Goal: Find specific page/section

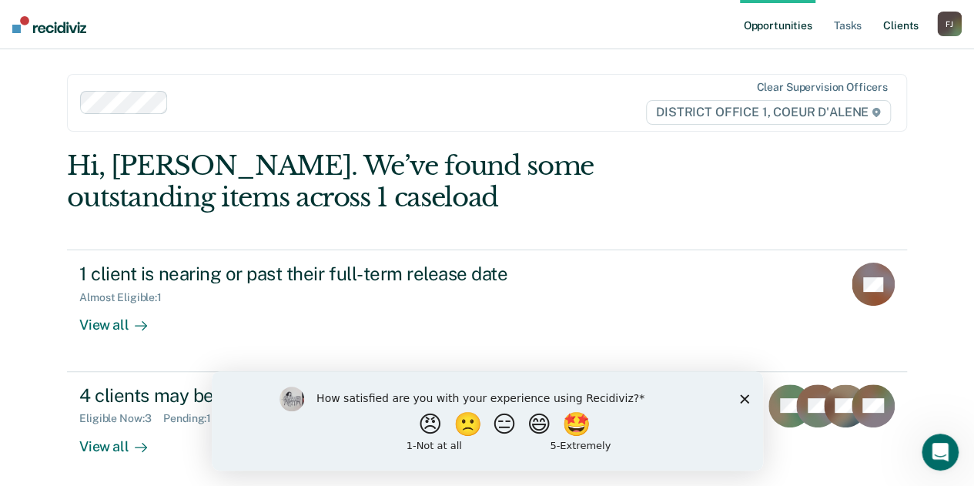
click at [904, 15] on link "Client s" at bounding box center [901, 24] width 42 height 49
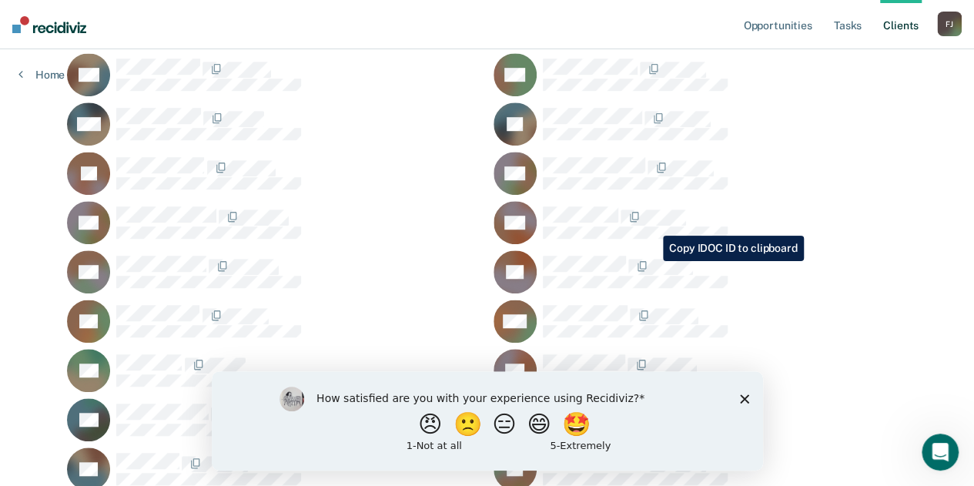
scroll to position [854, 0]
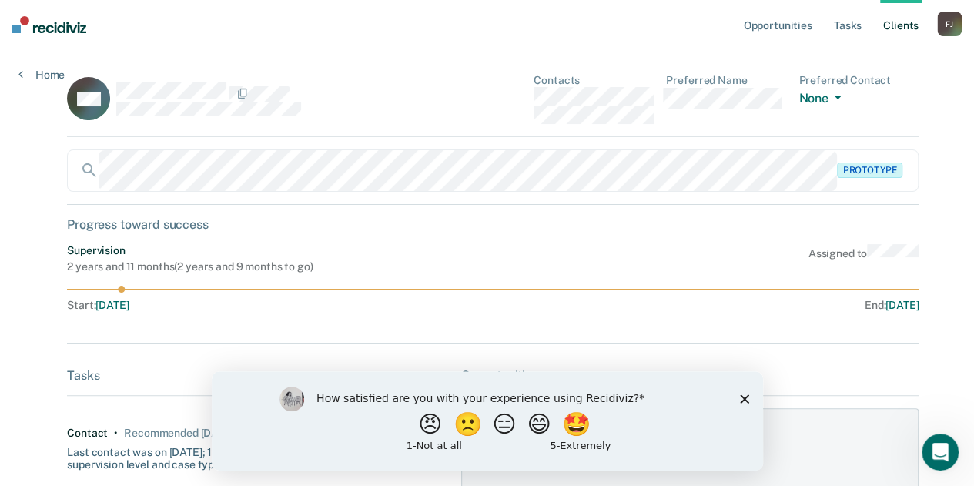
click at [740, 396] on icon "Close survey" at bounding box center [743, 397] width 9 height 9
